Goal: Task Accomplishment & Management: Use online tool/utility

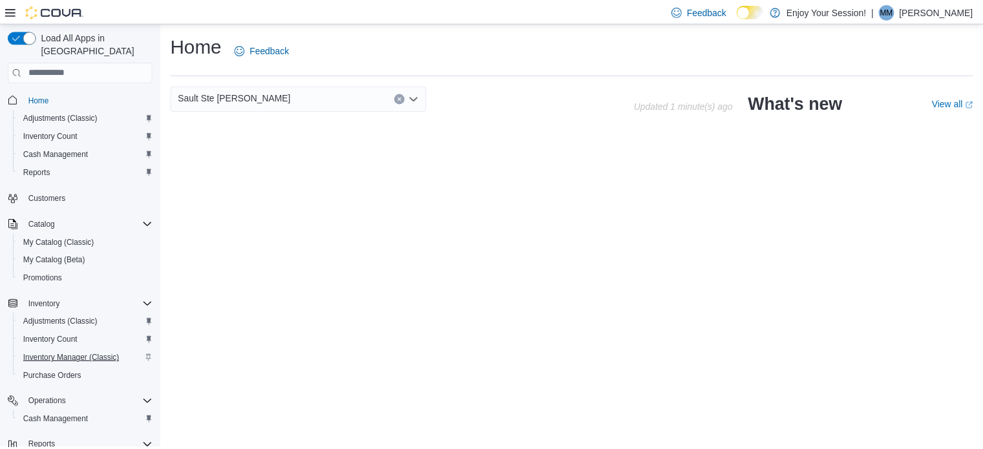
scroll to position [67, 0]
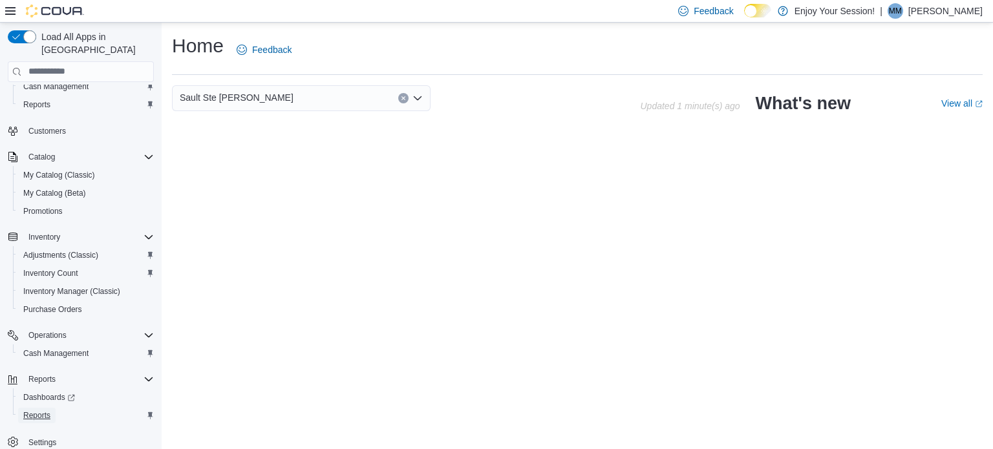
click at [50, 408] on link "Reports" at bounding box center [36, 416] width 37 height 16
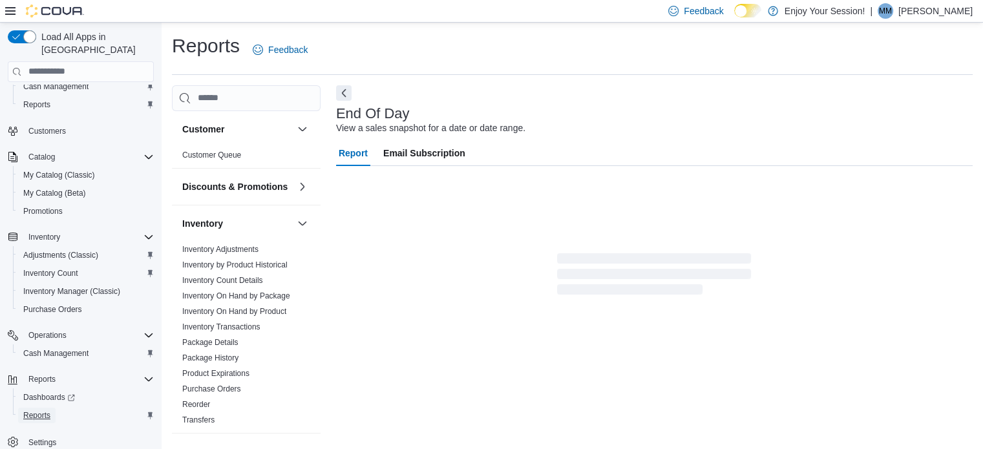
scroll to position [8, 0]
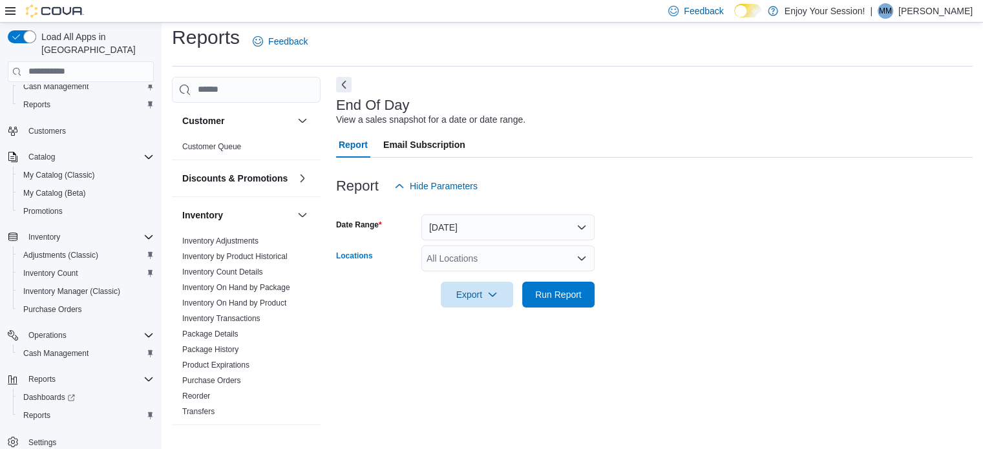
click at [461, 261] on div "All Locations" at bounding box center [508, 259] width 173 height 26
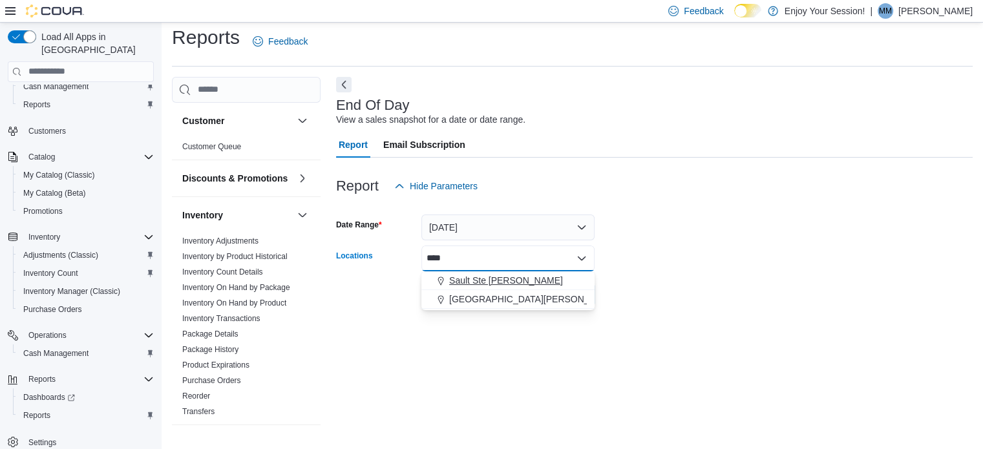
type input "****"
click at [466, 278] on span "Sault Ste [PERSON_NAME]" at bounding box center [506, 280] width 114 height 13
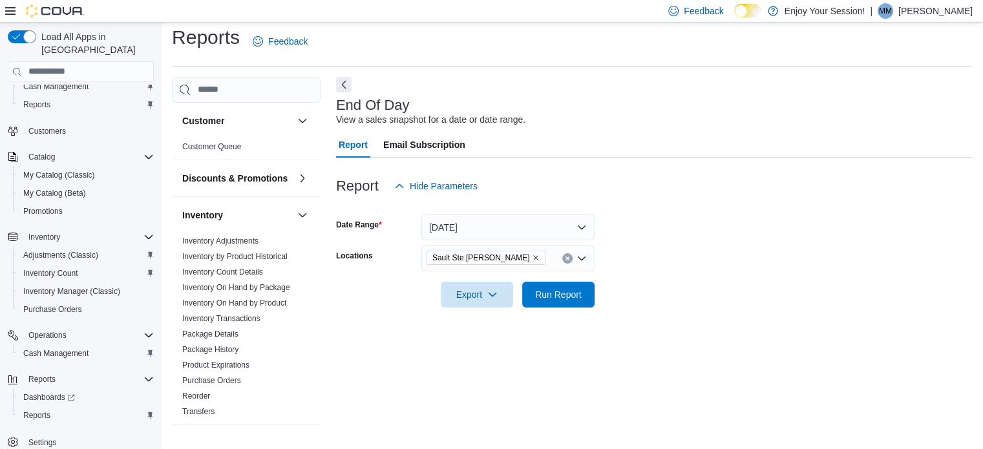
click at [698, 279] on div at bounding box center [654, 277] width 637 height 10
click at [552, 297] on span "Run Report" at bounding box center [558, 294] width 47 height 13
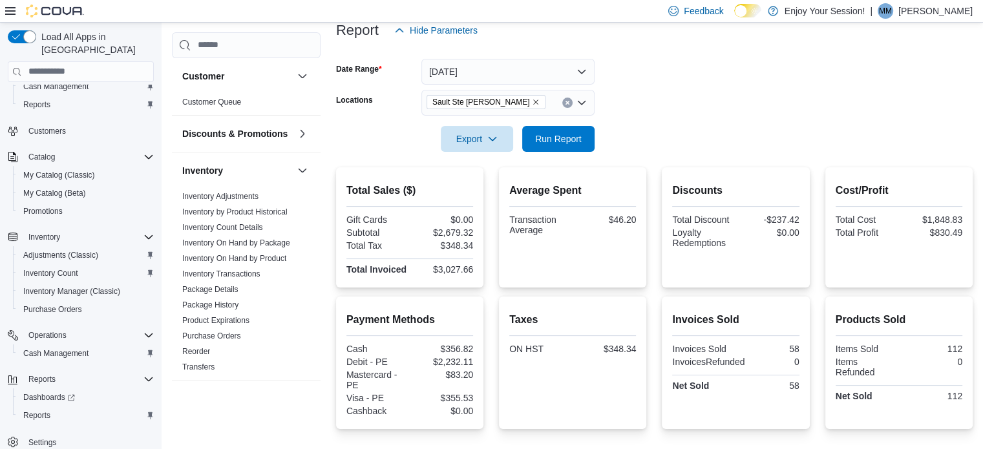
scroll to position [335, 0]
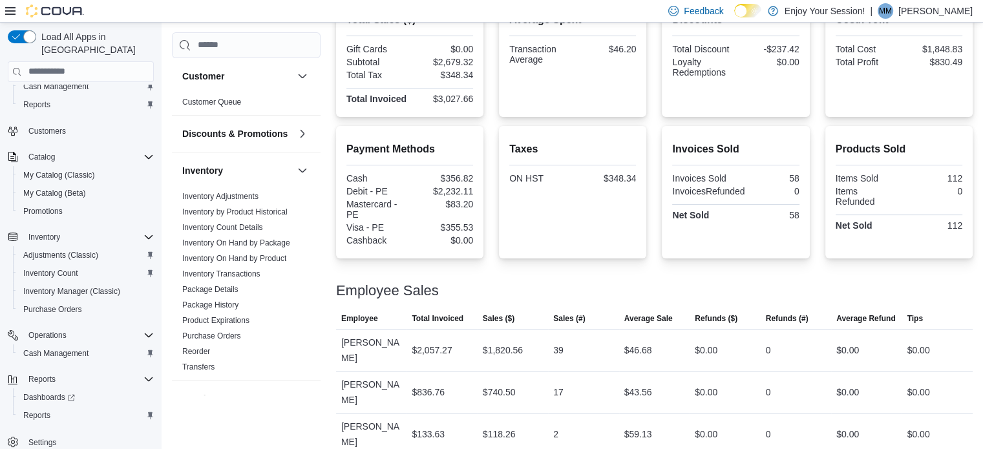
click at [702, 295] on div "Employee Sales" at bounding box center [654, 291] width 637 height 16
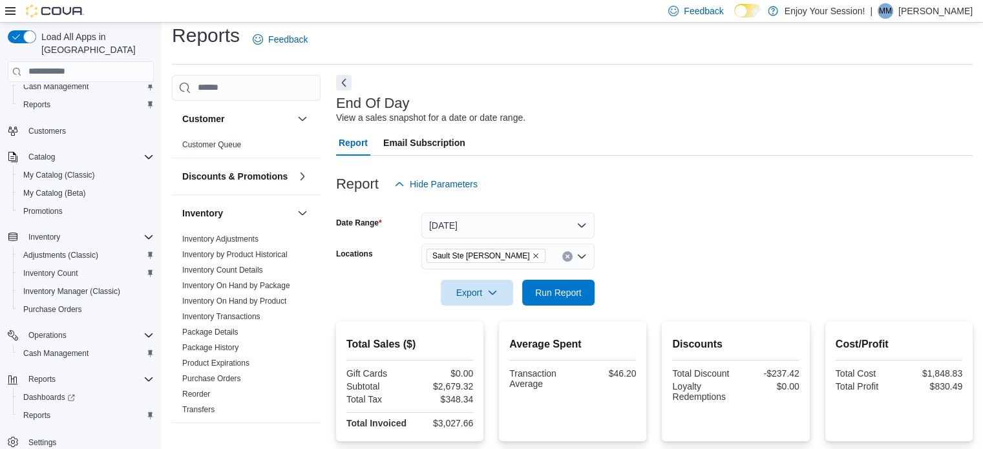
scroll to position [0, 0]
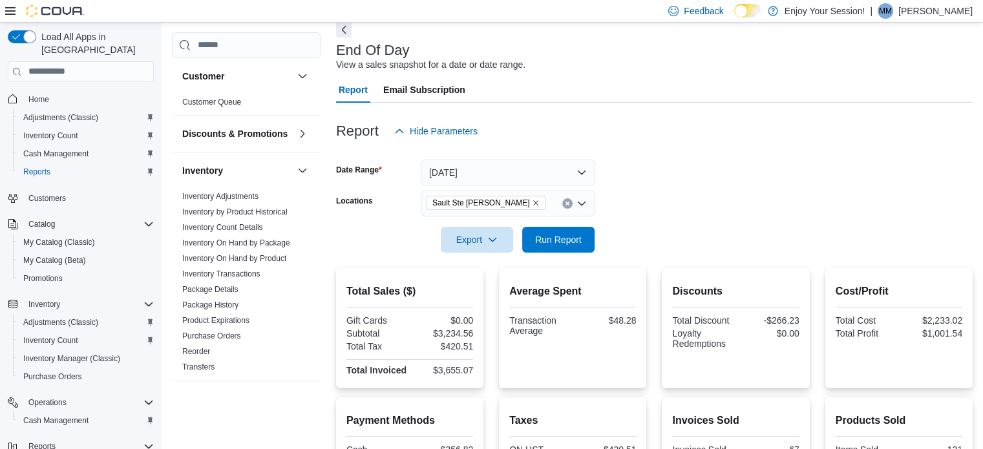
scroll to position [62, 0]
drag, startPoint x: 830, startPoint y: 190, endPoint x: 723, endPoint y: 186, distance: 107.4
click at [723, 186] on form "Date Range Today Locations Sault Ste Marie Export Run Report" at bounding box center [654, 199] width 637 height 109
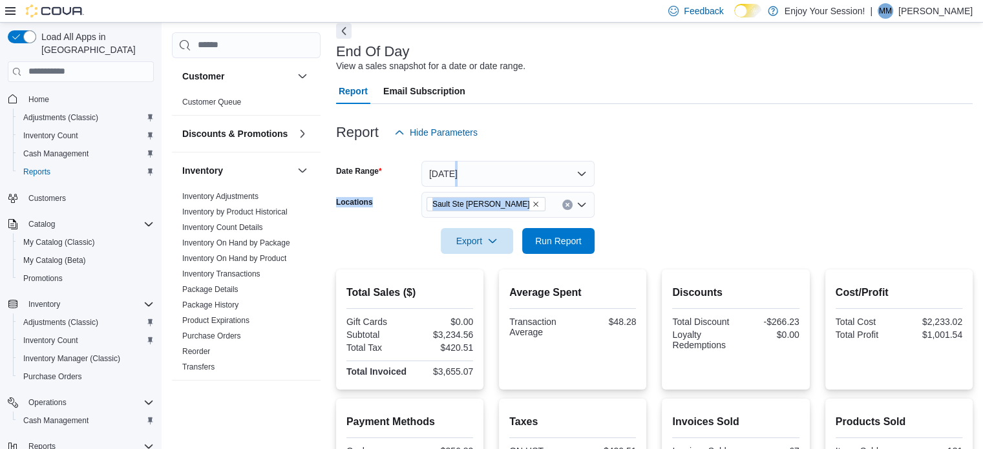
click at [728, 188] on form "Date Range Today Locations Sault Ste Marie Export Run Report" at bounding box center [654, 199] width 637 height 109
